Goal: Use online tool/utility: Utilize a website feature to perform a specific function

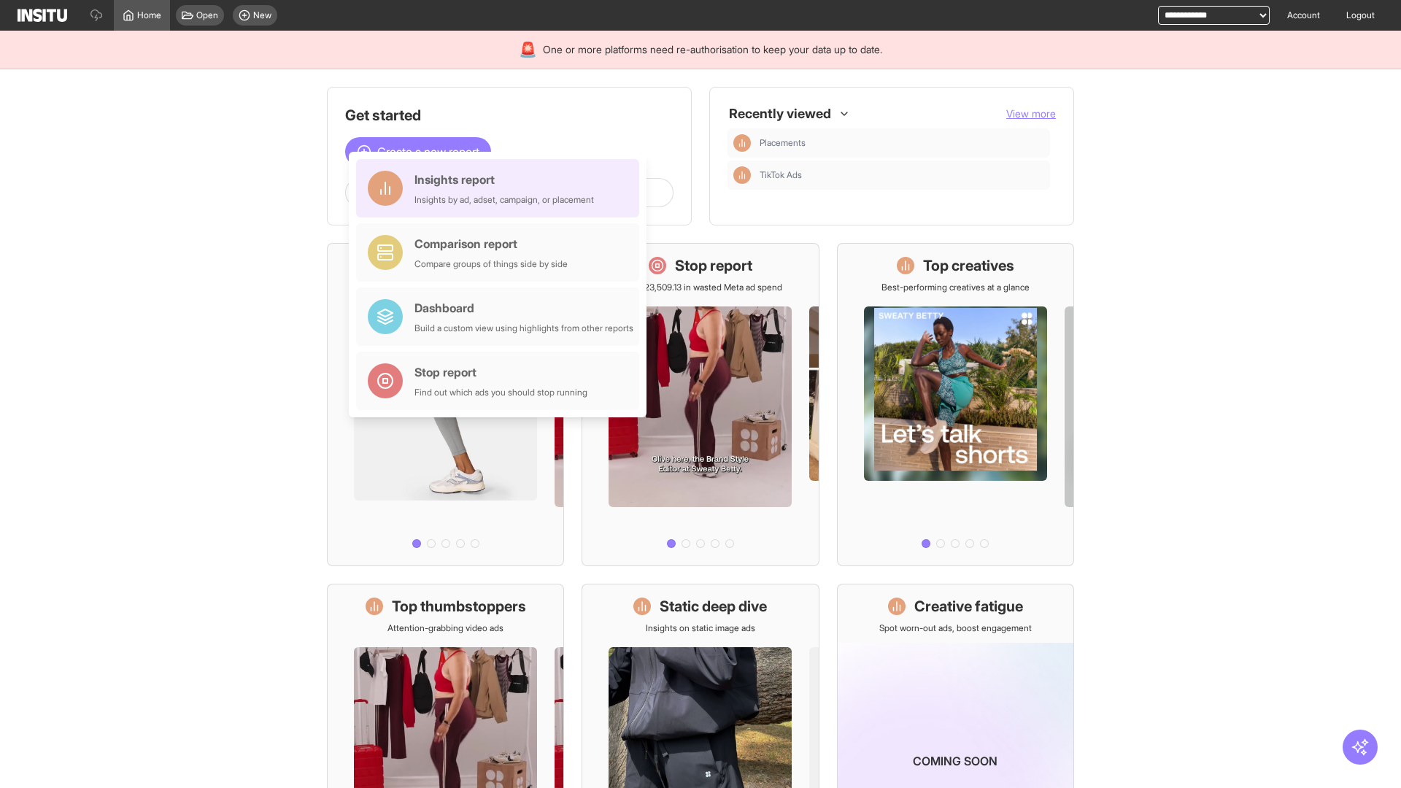
click at [501, 188] on div "Insights report Insights by ad, adset, campaign, or placement" at bounding box center [503, 188] width 179 height 35
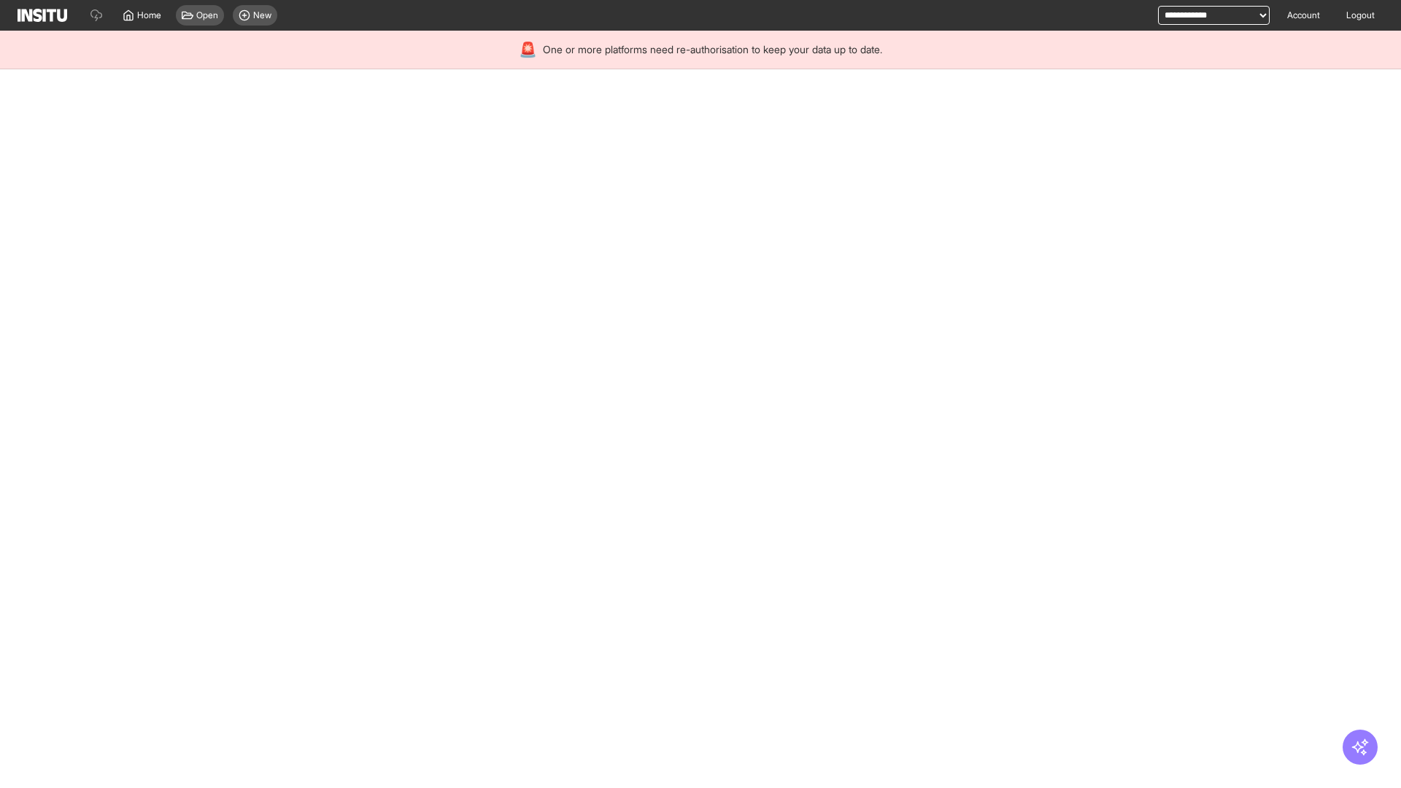
select select "**"
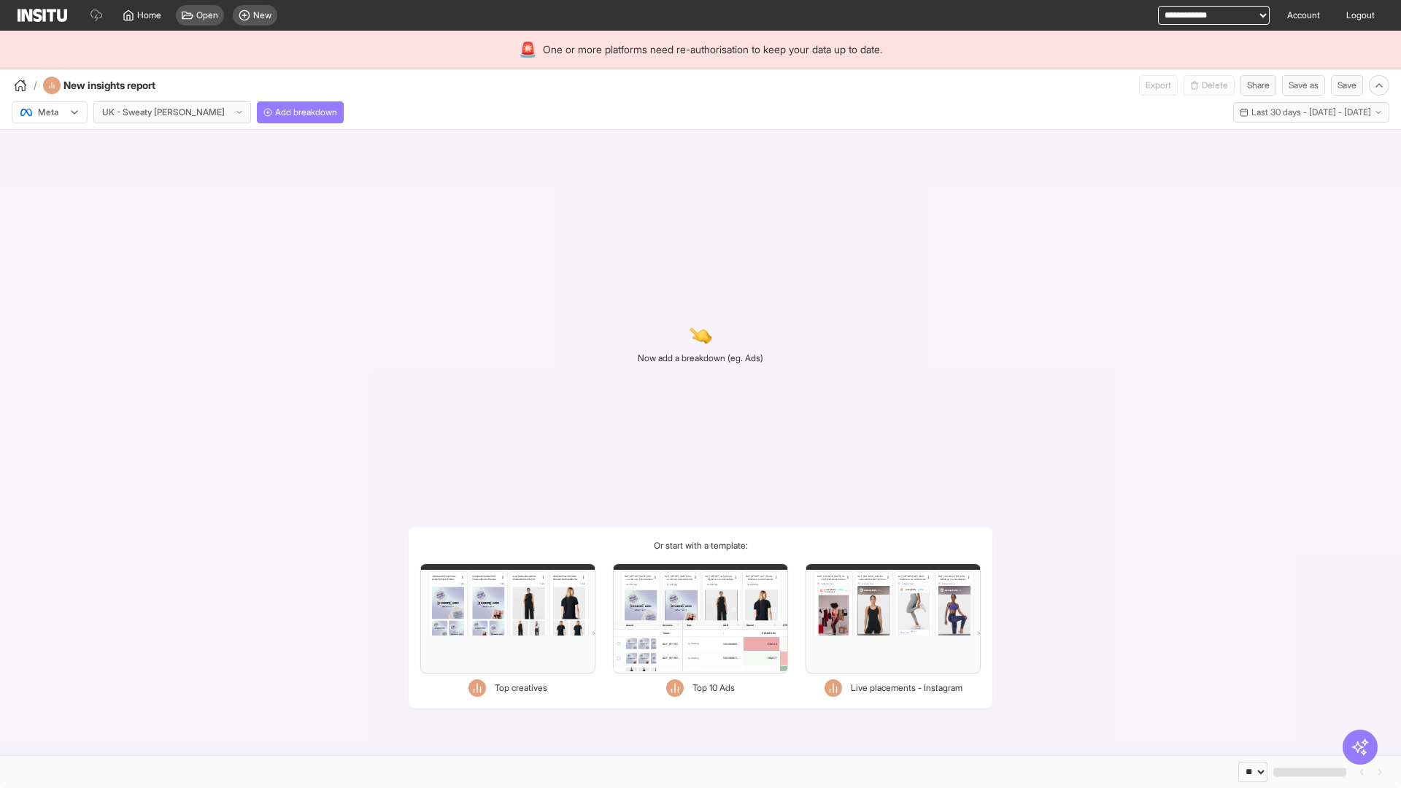
click at [50, 112] on div at bounding box center [39, 112] width 41 height 15
click at [49, 144] on span "Meta" at bounding box center [49, 143] width 20 height 13
click at [275, 112] on span "Add breakdown" at bounding box center [306, 113] width 62 height 12
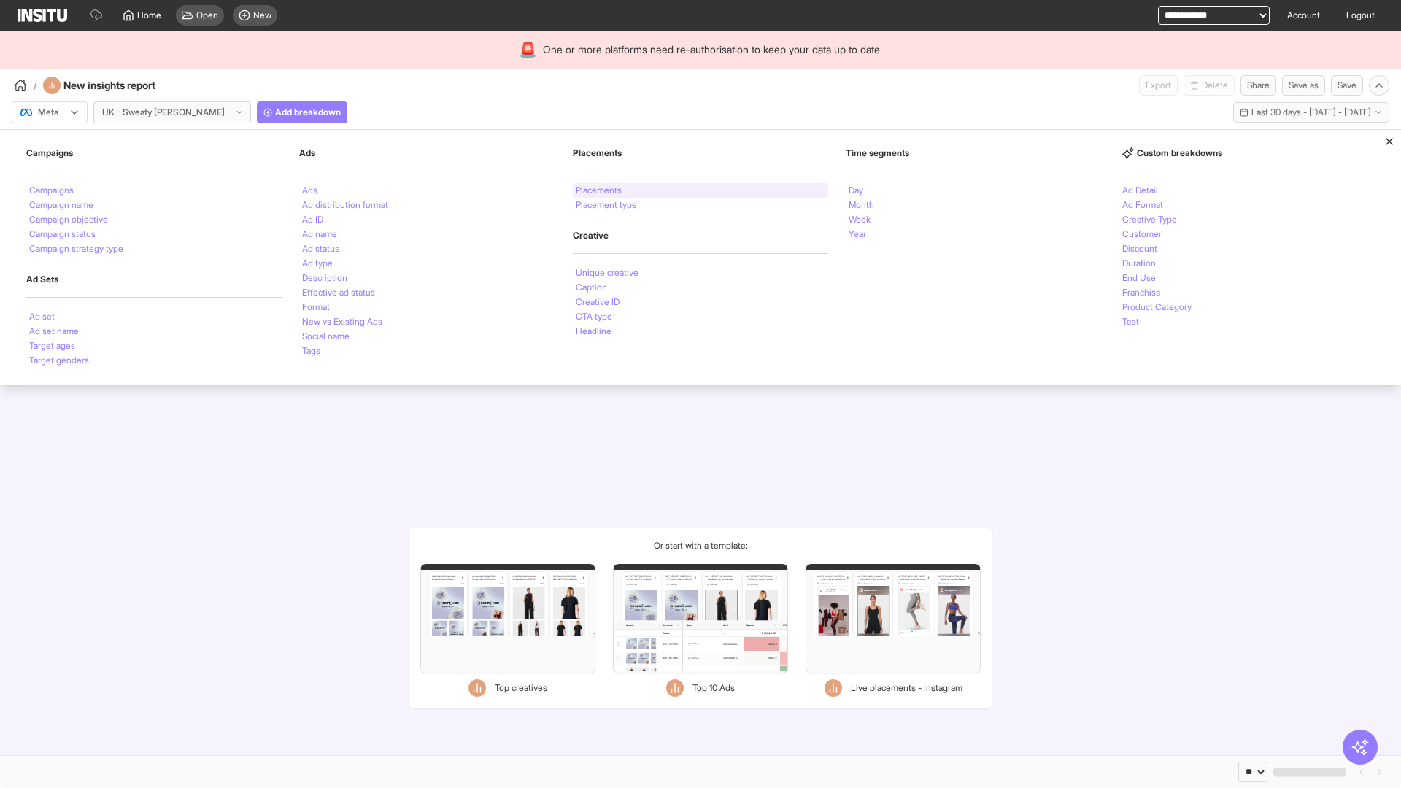
click at [599, 190] on li "Placements" at bounding box center [599, 190] width 46 height 9
